Goal: Task Accomplishment & Management: Manage account settings

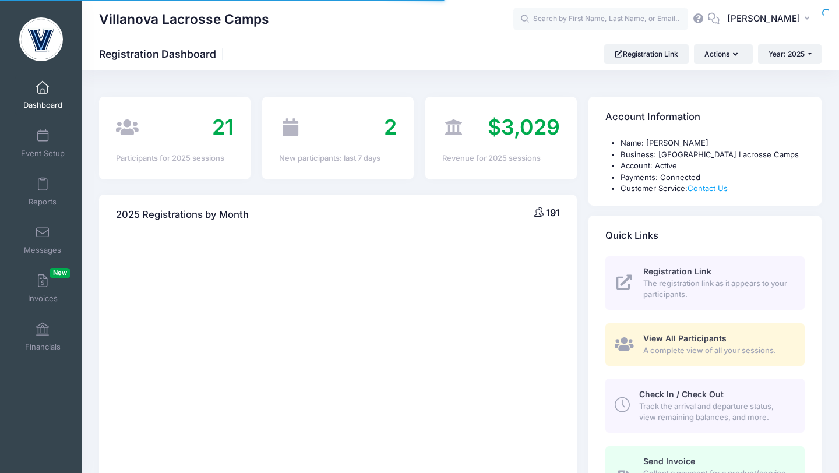
select select
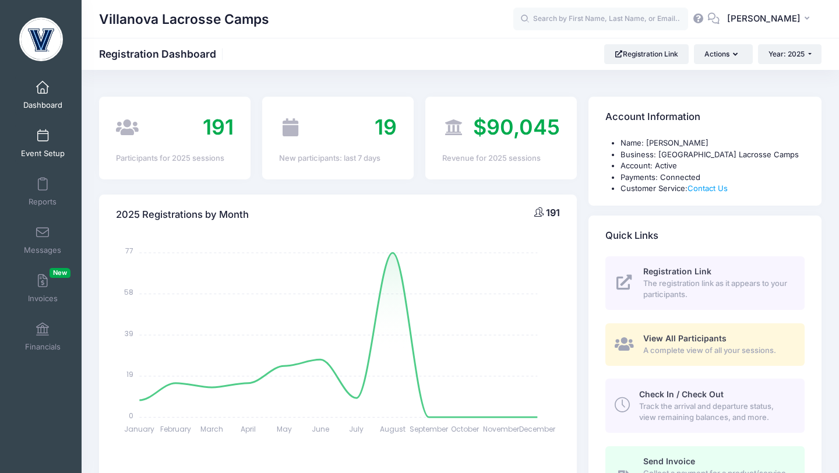
click at [43, 136] on span at bounding box center [43, 136] width 0 height 13
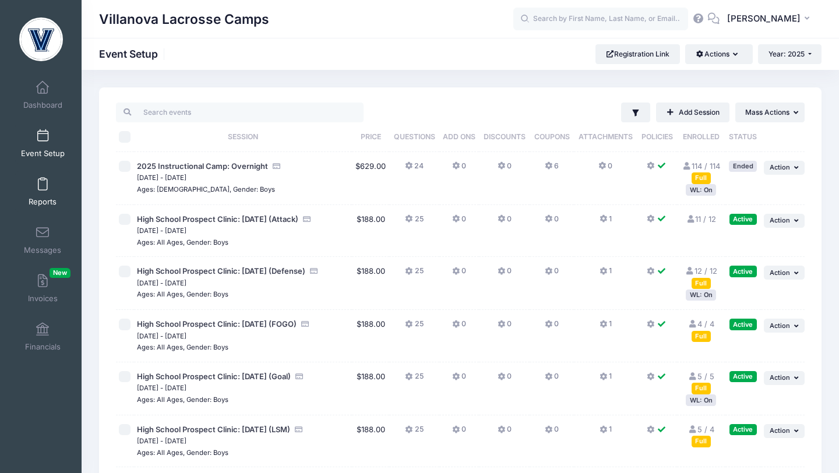
click at [52, 188] on link "Reports" at bounding box center [42, 191] width 55 height 41
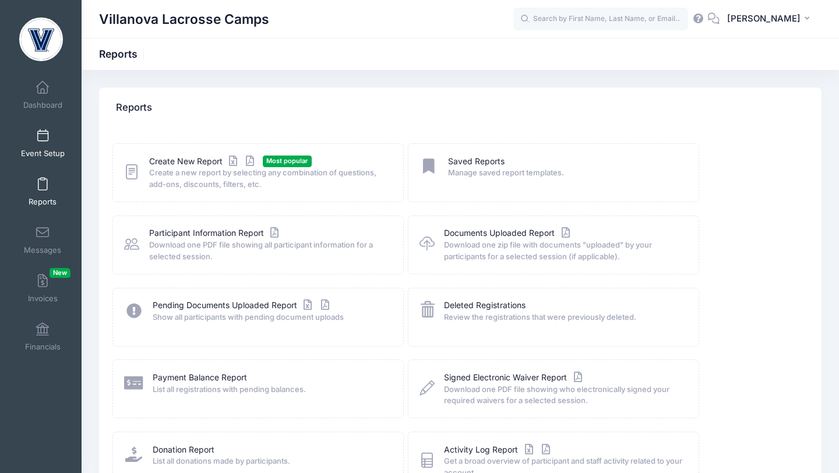
click at [52, 150] on span "Event Setup" at bounding box center [43, 154] width 44 height 10
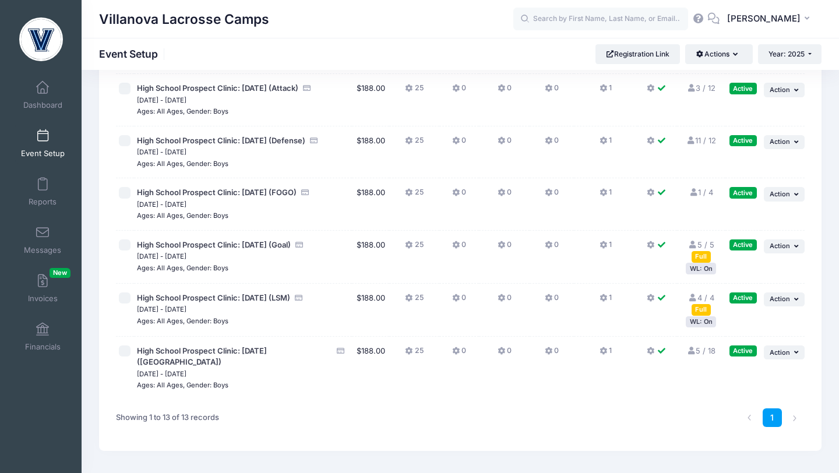
scroll to position [467, 0]
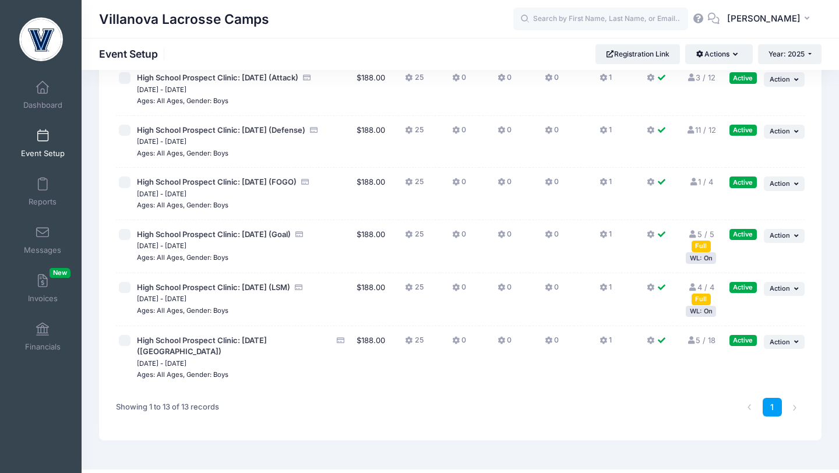
click at [699, 252] on div "WL: On" at bounding box center [700, 257] width 30 height 11
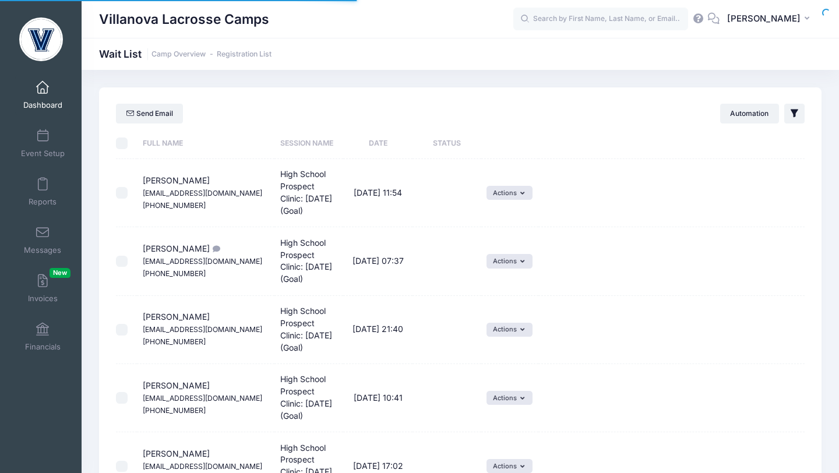
select select "50"
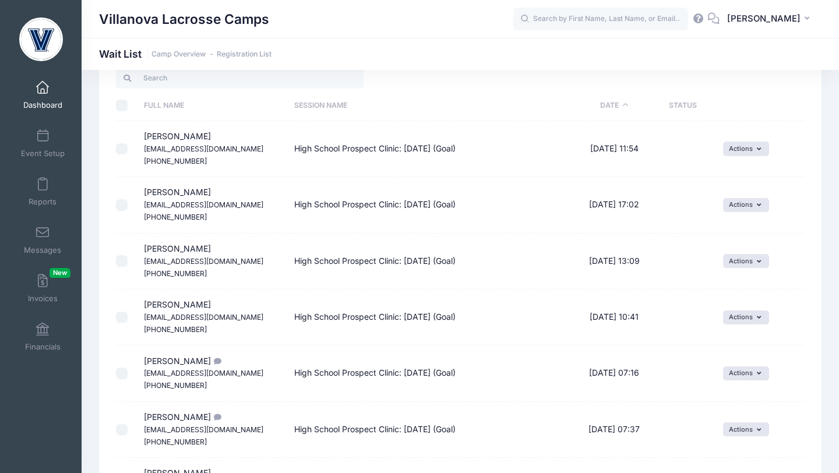
scroll to position [66, 0]
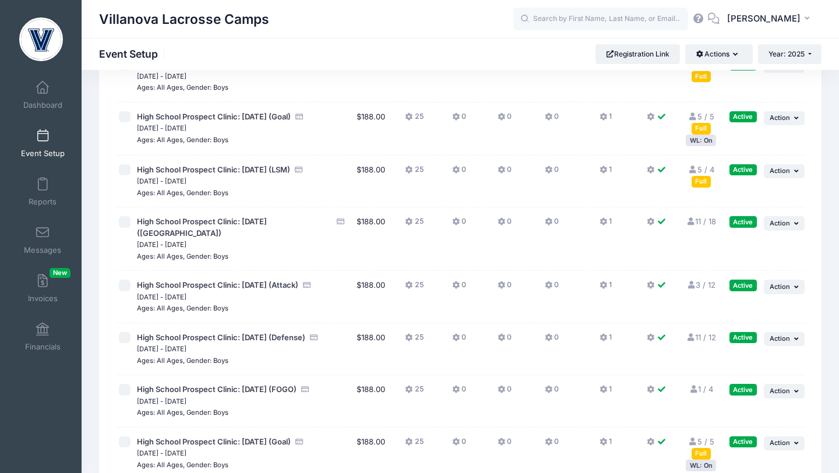
scroll to position [467, 0]
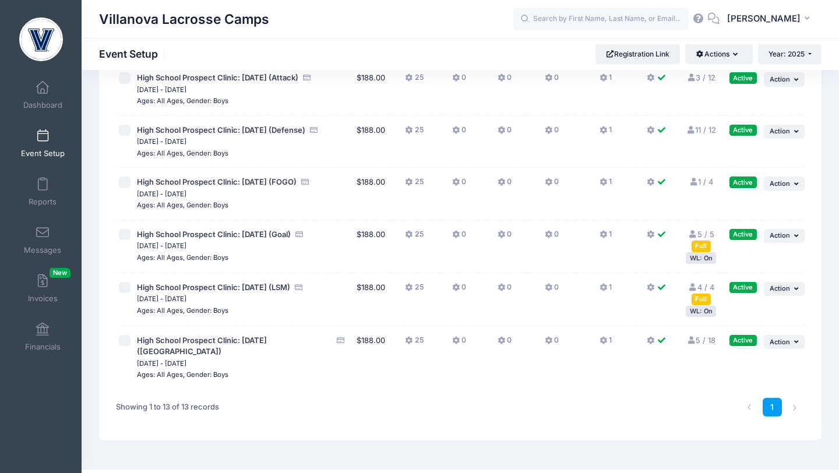
click at [705, 252] on div "WL: On" at bounding box center [700, 257] width 30 height 11
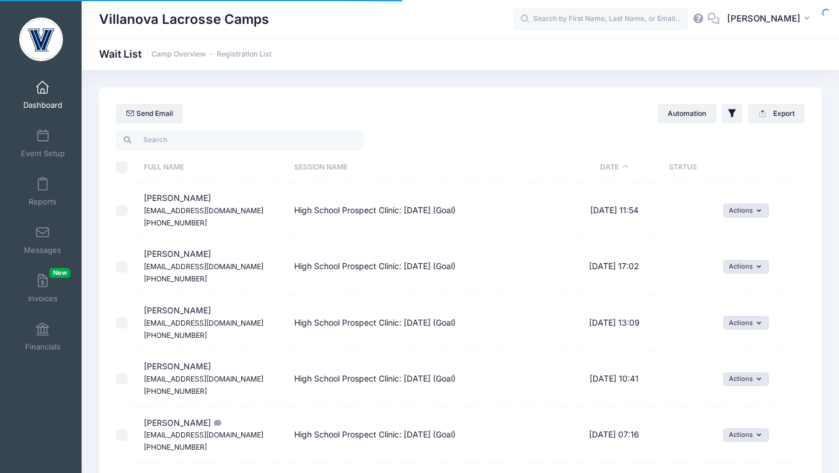
select select "50"
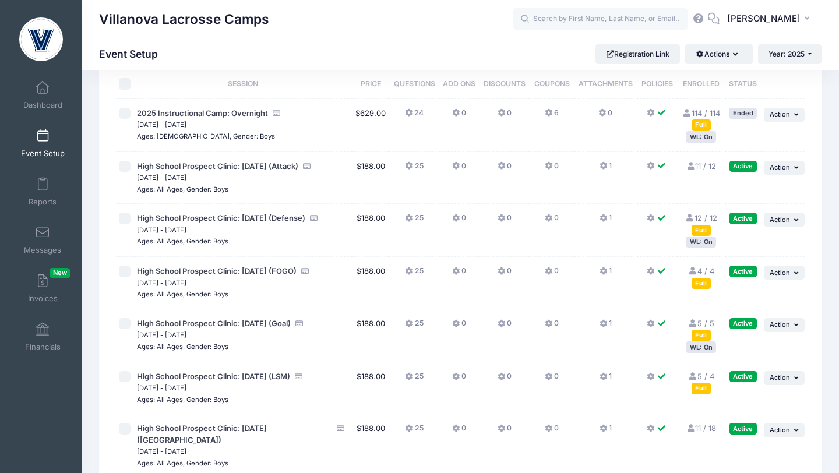
scroll to position [93, 0]
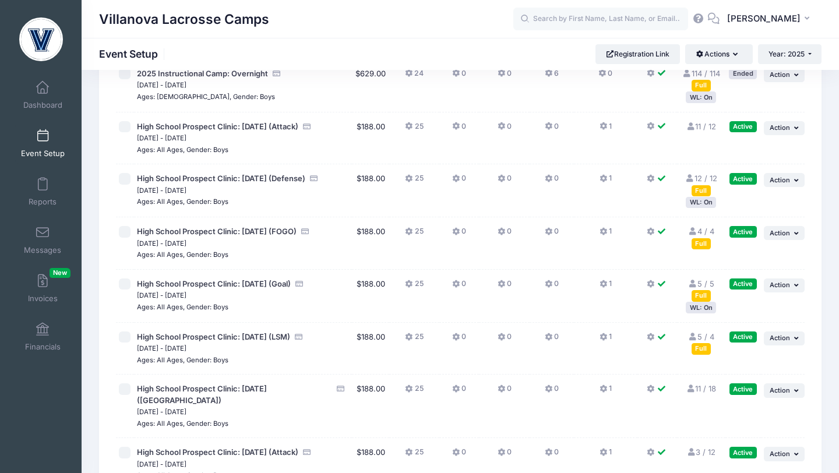
click at [701, 348] on div "Full" at bounding box center [700, 348] width 19 height 11
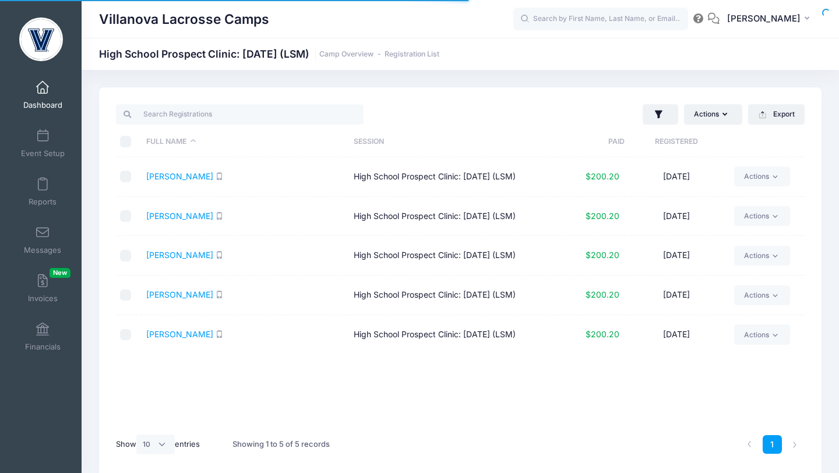
select select "10"
